Goal: Transaction & Acquisition: Download file/media

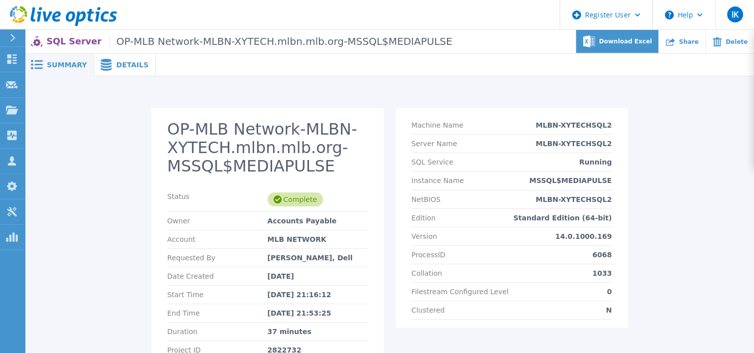
click at [652, 38] on span "Download Excel" at bounding box center [625, 41] width 53 height 6
click at [620, 36] on div "Download Excel" at bounding box center [617, 41] width 83 height 23
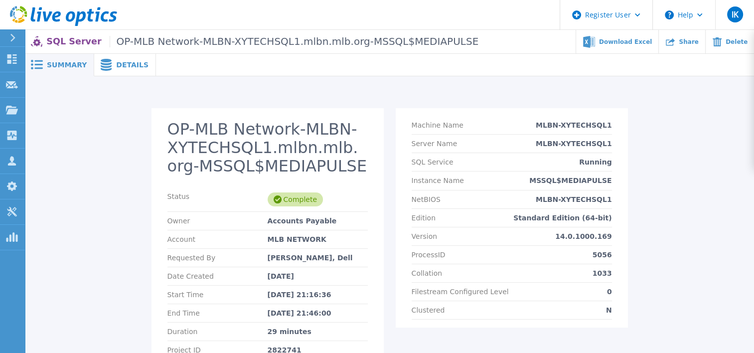
click at [691, 152] on div "OP-MLB Network-MLBN-XYTECHSQL1.mlbn.mlb.org-MSSQL$MEDIAPULSE Status Complete Ow…" at bounding box center [389, 253] width 710 height 290
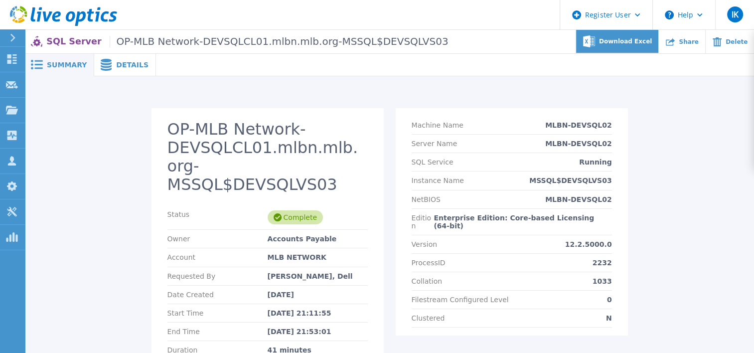
click at [645, 37] on div "Download Excel" at bounding box center [617, 41] width 83 height 23
click at [681, 187] on div "OP-MLB Network-DEVSQLCL01.mlbn.mlb.org-MSSQL$DEVSQLVS03 Status Complete Owner A…" at bounding box center [389, 262] width 710 height 308
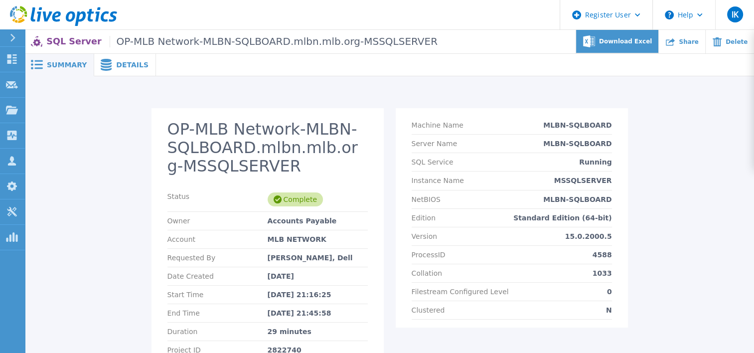
click at [642, 39] on span "Download Excel" at bounding box center [625, 41] width 53 height 6
click at [668, 213] on div "OP-MLB Network-MLBN-SQLBOARD.mlbn.mlb.org-MSSQLSERVER Status Complete Owner Acc…" at bounding box center [389, 253] width 710 height 290
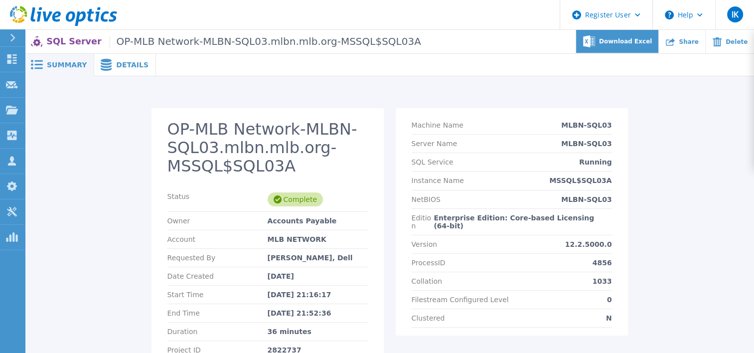
click at [646, 38] on span "Download Excel" at bounding box center [625, 41] width 53 height 6
click at [679, 237] on div "OP-MLB Network-MLBN-SQL03.mlbn.mlb.org-MSSQL$SQL03A Status Complete Owner Accou…" at bounding box center [389, 253] width 710 height 290
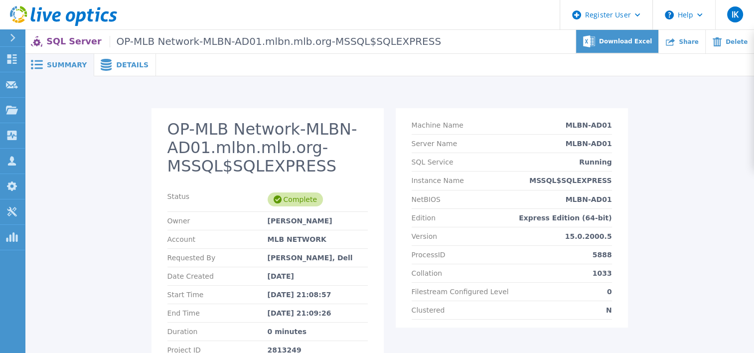
click at [644, 40] on span "Download Excel" at bounding box center [625, 41] width 53 height 6
click at [684, 267] on div "OP-MLB Network-MLBN-AD01.mlbn.mlb.org-MSSQL$SQLEXPRESS Status Complete Owner Mi…" at bounding box center [389, 253] width 710 height 290
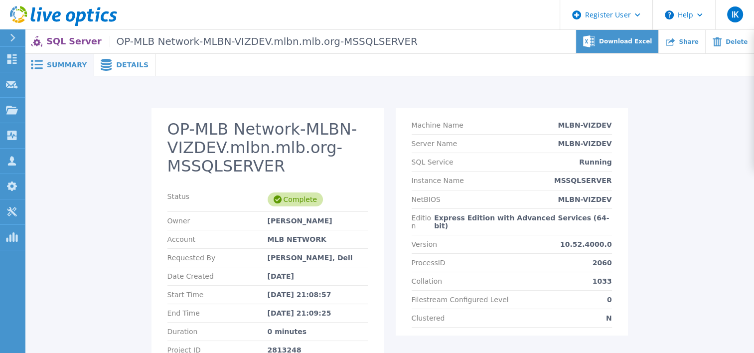
click at [652, 38] on span "Download Excel" at bounding box center [625, 41] width 53 height 6
click at [690, 320] on div "OP-MLB Network-MLBN-VIZDEV.mlbn.mlb.org-MSSQLSERVER Status Complete Owner Mike …" at bounding box center [389, 253] width 710 height 290
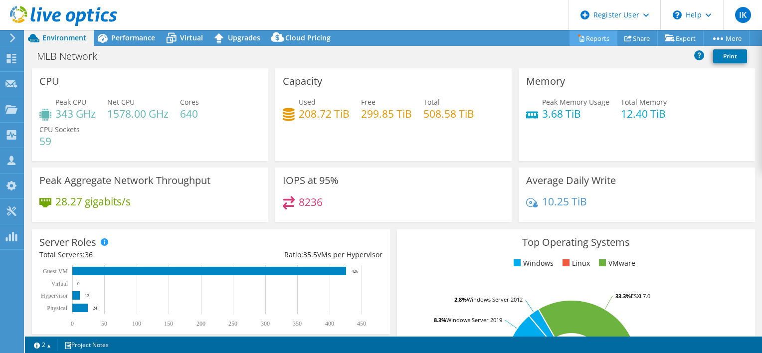
click at [595, 40] on link "Reports" at bounding box center [593, 37] width 48 height 15
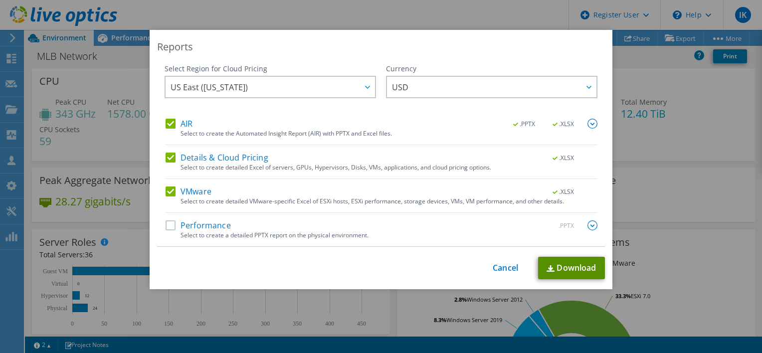
click at [566, 267] on link "Download" at bounding box center [571, 268] width 67 height 22
click at [694, 112] on div "Reports Select Region for Cloud Pricing Asia Pacific (Hong Kong) Asia Pacific (…" at bounding box center [381, 176] width 762 height 293
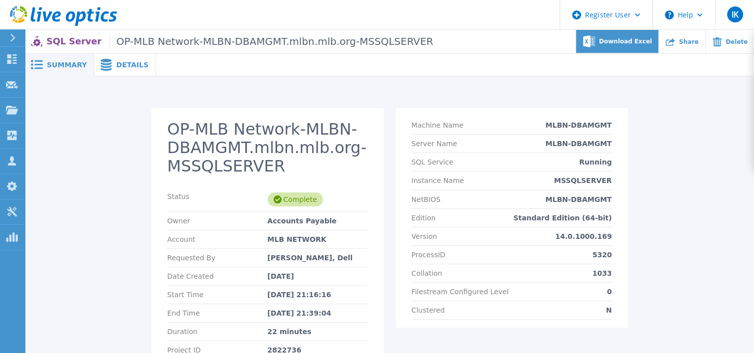
click at [644, 44] on span "Download Excel" at bounding box center [625, 41] width 53 height 6
click at [669, 324] on div "OP-MLB Network-MLBN-DBAMGMT.mlbn.mlb.org-MSSQLSERVER Status Complete Owner Acco…" at bounding box center [389, 253] width 710 height 290
click at [632, 45] on div "Download Excel" at bounding box center [617, 41] width 83 height 23
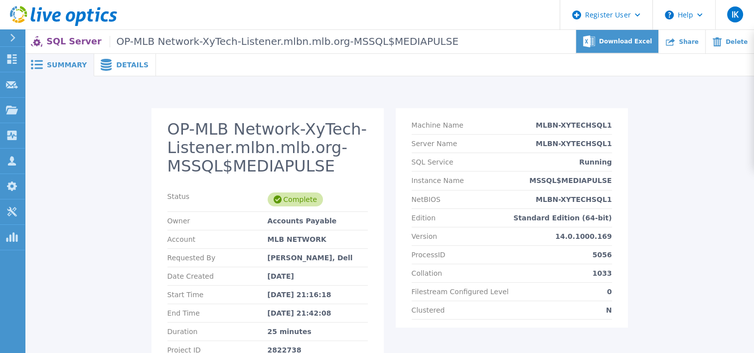
click at [619, 36] on div "Download Excel" at bounding box center [617, 41] width 83 height 23
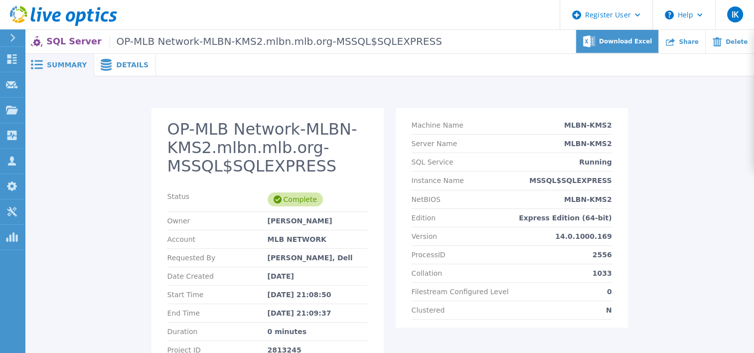
click at [635, 43] on span "Download Excel" at bounding box center [625, 41] width 53 height 6
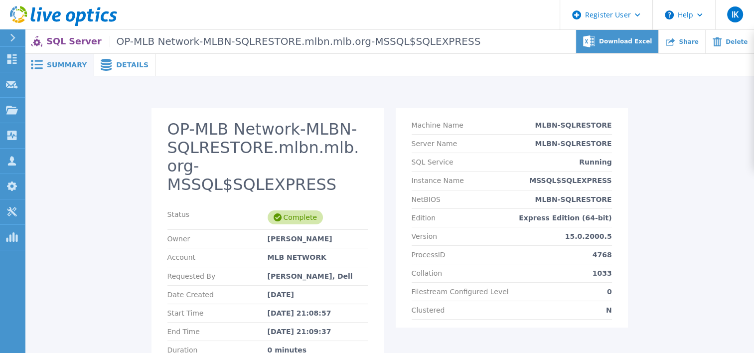
click at [628, 43] on span "Download Excel" at bounding box center [625, 41] width 53 height 6
click at [530, 331] on div "Machine Name MLBN-SQLRESTORE Server Name MLBN-SQLRESTORE SQL Service Running In…" at bounding box center [512, 262] width 232 height 308
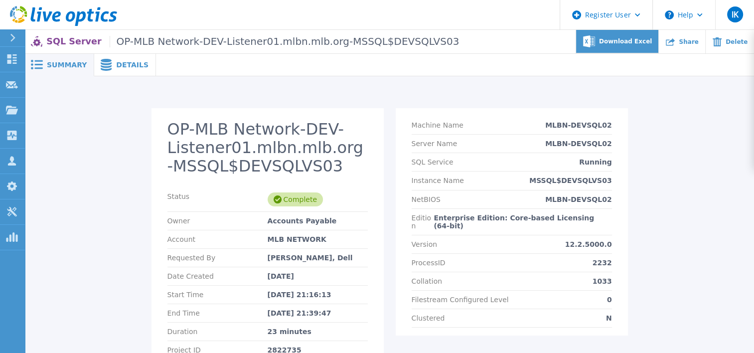
click at [637, 45] on div "Download Excel" at bounding box center [617, 41] width 83 height 23
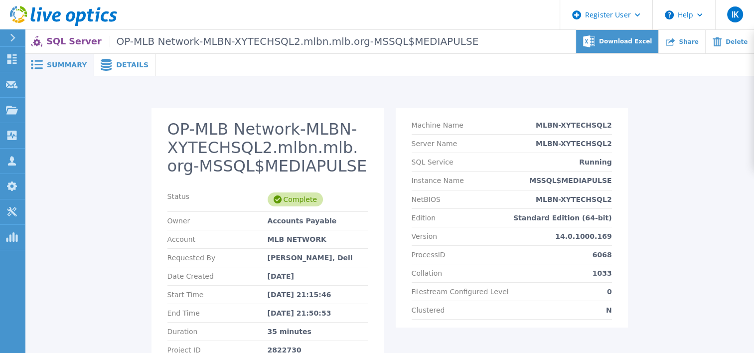
click at [652, 41] on span "Download Excel" at bounding box center [625, 41] width 53 height 6
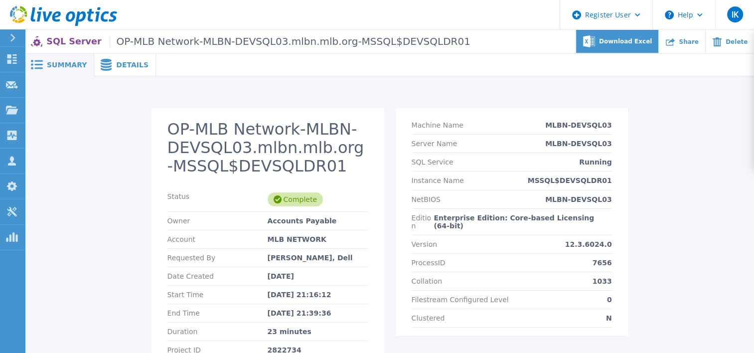
click at [615, 44] on span "Download Excel" at bounding box center [625, 41] width 53 height 6
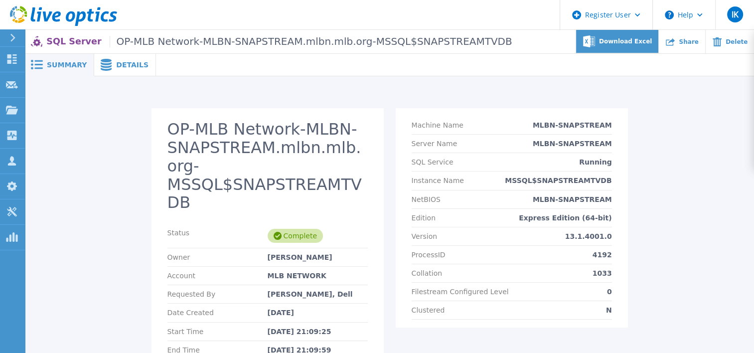
click at [651, 42] on span "Download Excel" at bounding box center [625, 41] width 53 height 6
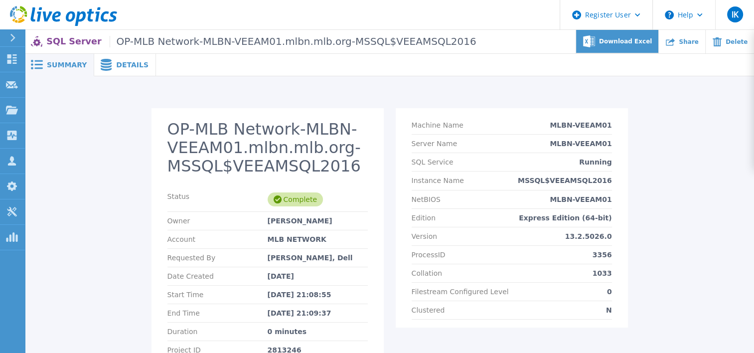
click at [625, 38] on span "Download Excel" at bounding box center [625, 41] width 53 height 6
click at [652, 44] on span "Download Excel" at bounding box center [625, 41] width 53 height 6
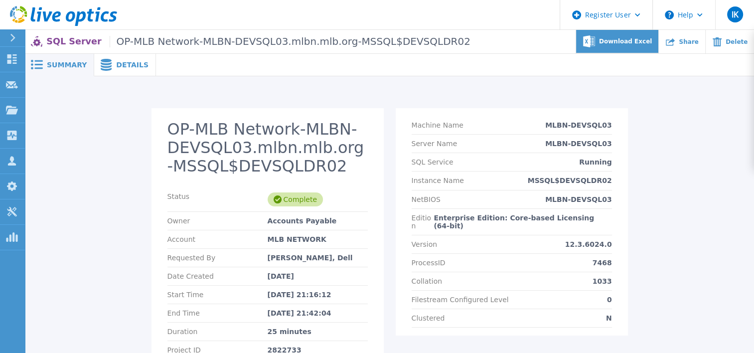
click at [624, 40] on span "Download Excel" at bounding box center [625, 41] width 53 height 6
click at [642, 41] on span "Download Excel" at bounding box center [625, 41] width 53 height 6
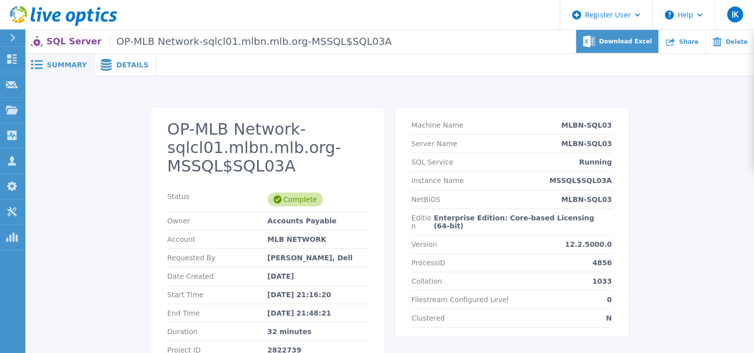
click at [632, 50] on div "Download Excel" at bounding box center [617, 41] width 83 height 23
